Goal: Navigation & Orientation: Go to known website

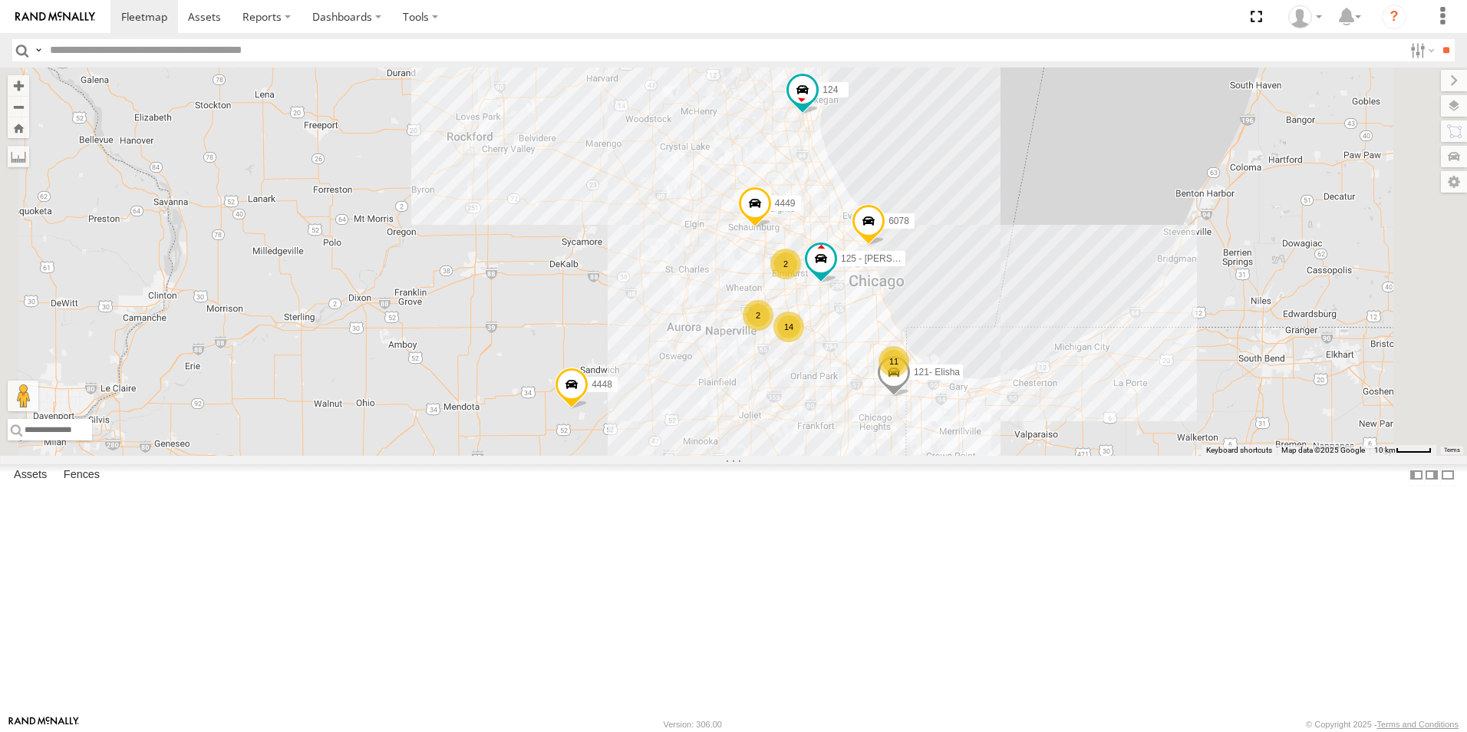
click at [77, 12] on img at bounding box center [55, 17] width 80 height 11
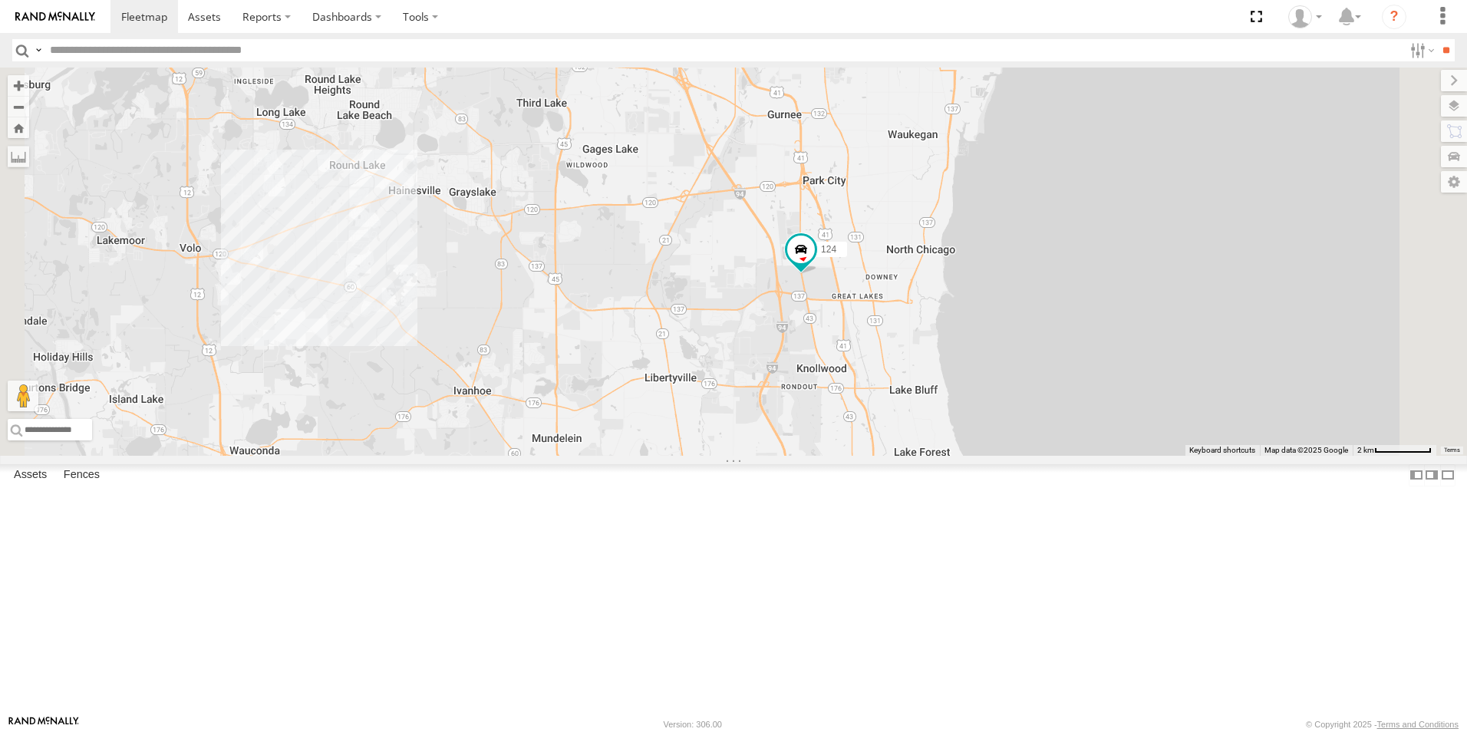
click at [70, 18] on img at bounding box center [55, 17] width 80 height 11
